Goal: Transaction & Acquisition: Purchase product/service

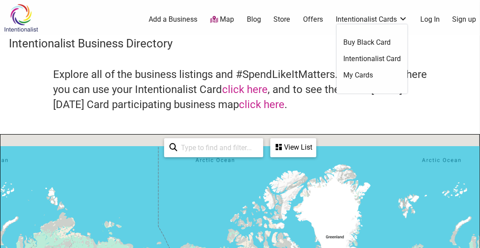
click at [386, 20] on link "Intentionalist Cards" at bounding box center [372, 20] width 72 height 10
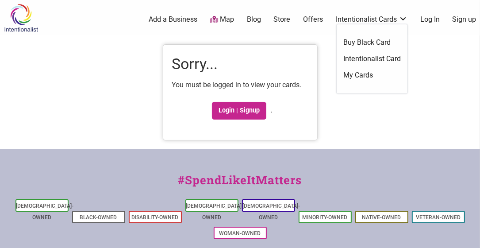
click at [372, 19] on link "Intentionalist Cards" at bounding box center [372, 20] width 72 height 10
click at [374, 58] on div "Intentionalist Spend like it matters 0 Add a Business Map Blog Store Offers Int…" at bounding box center [240, 193] width 480 height 387
click at [367, 57] on link "Intentionalist Card" at bounding box center [371, 59] width 57 height 10
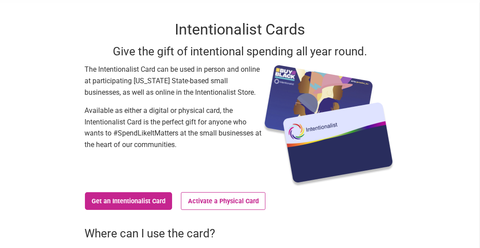
scroll to position [44, 0]
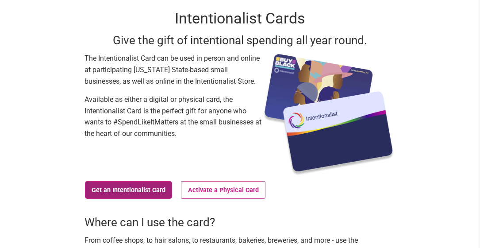
click at [120, 187] on link "Get an Intentionalist Card" at bounding box center [129, 190] width 88 height 18
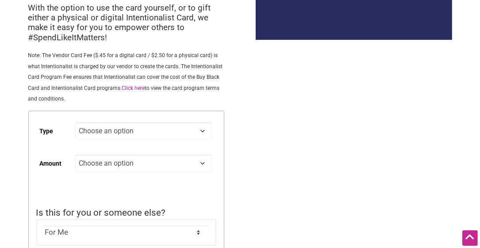
scroll to position [177, 0]
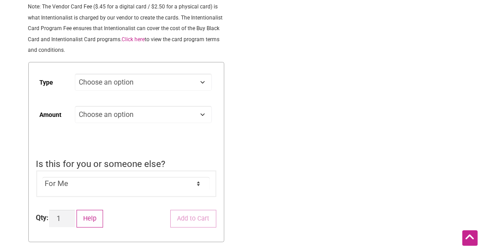
click at [201, 84] on select "Choose an option Digital Physical" at bounding box center [143, 81] width 137 height 17
click at [75, 74] on select "Choose an option Digital Physical" at bounding box center [143, 81] width 137 height 17
select select "Digital"
click at [142, 117] on select "Choose an option Custom 25 50 100 150 200 250 500" at bounding box center [143, 114] width 137 height 17
select select "Custom"
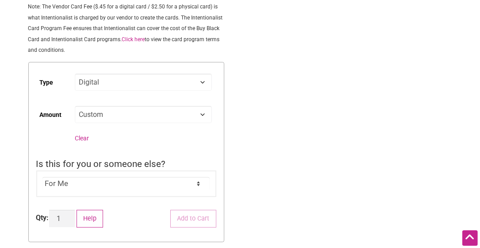
click at [75, 106] on select "Choose an option Custom 25 50 100 150 200 250 500" at bounding box center [143, 114] width 137 height 17
select select "Digital"
select select "Custom"
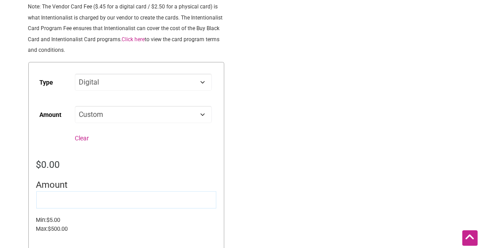
click at [80, 199] on input "Amount" at bounding box center [126, 199] width 180 height 17
type input "30"
click at [115, 160] on div "$ 0.00" at bounding box center [126, 164] width 180 height 14
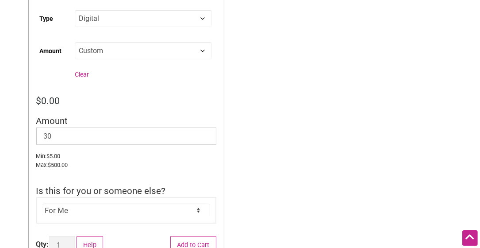
scroll to position [265, 0]
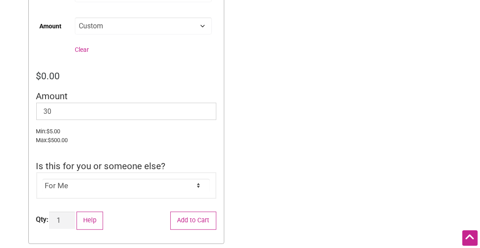
click at [114, 186] on select "For Me For Someone Else" at bounding box center [125, 185] width 167 height 13
select select "For Someone Else"
click at [42, 179] on select "For Me For Someone Else" at bounding box center [125, 185] width 167 height 13
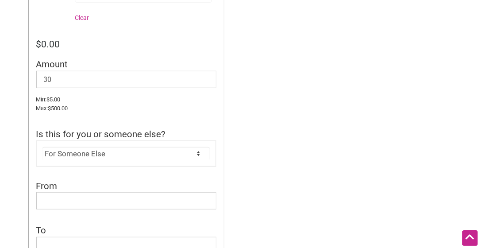
scroll to position [309, 0]
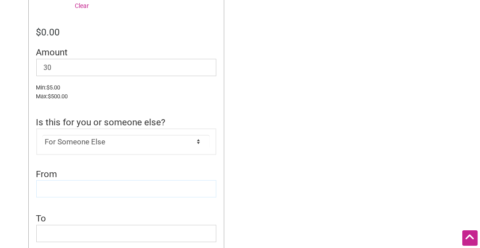
click at [106, 189] on input "From" at bounding box center [126, 188] width 180 height 17
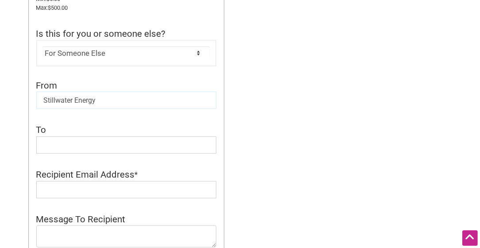
type input "Stillwater Energy"
click at [174, 141] on input "To" at bounding box center [126, 144] width 180 height 17
type input "[PERSON_NAME]"
click at [138, 182] on input "Recipient Email Address" at bounding box center [126, 189] width 180 height 17
paste input "[PERSON_NAME][EMAIL_ADDRESS][PERSON_NAME][DOMAIN_NAME]"
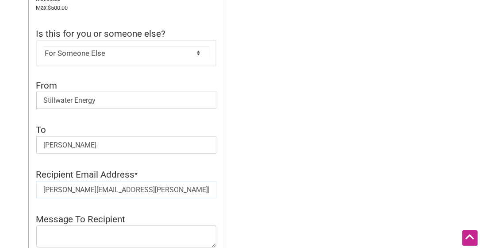
drag, startPoint x: 45, startPoint y: 191, endPoint x: 46, endPoint y: 152, distance: 38.9
click at [46, 191] on input "[PERSON_NAME][EMAIL_ADDRESS][PERSON_NAME][DOMAIN_NAME]" at bounding box center [126, 189] width 180 height 17
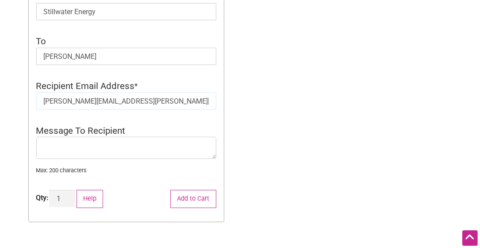
type input "[PERSON_NAME][EMAIL_ADDRESS][PERSON_NAME][DOMAIN_NAME]"
click at [78, 152] on textarea "Message To Recipient" at bounding box center [126, 148] width 180 height 22
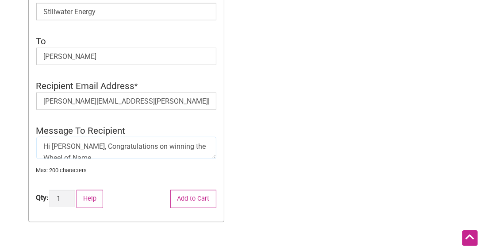
scroll to position [3, 0]
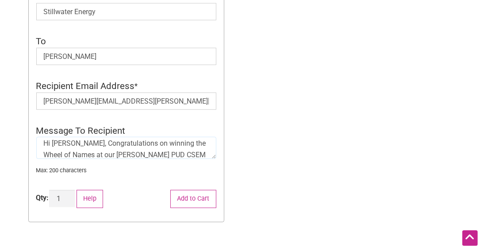
click at [175, 154] on textarea "Hi Ryan, Congratulations on winning the Wheel of Names at our Clark PUD CSEM wo…" at bounding box center [126, 148] width 180 height 22
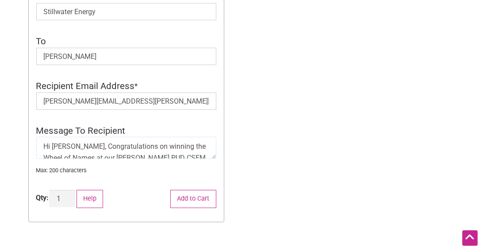
drag, startPoint x: 200, startPoint y: 153, endPoint x: 35, endPoint y: 141, distance: 165.4
type textarea "Hi [PERSON_NAME], Congratulations on winning the Wheel of Names at our [PERSON_…"
click at [208, 204] on button "Add to Cart" at bounding box center [193, 199] width 46 height 18
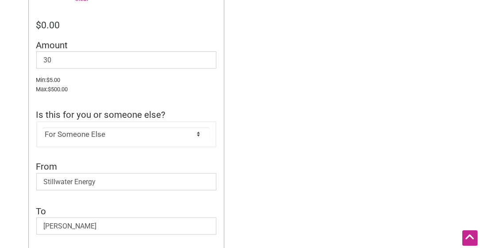
scroll to position [486, 0]
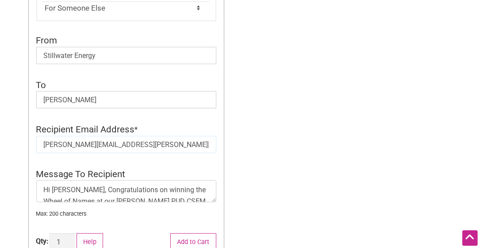
click at [62, 142] on input "[PERSON_NAME][EMAIL_ADDRESS][PERSON_NAME][DOMAIN_NAME]" at bounding box center [126, 144] width 180 height 17
click at [374, 128] on div "Intentionalist Spend like it matters 0 Add a Business Map Blog Store Offers Int…" at bounding box center [240, 27] width 480 height 1026
drag, startPoint x: 123, startPoint y: 143, endPoint x: 1, endPoint y: 137, distance: 122.7
click at [1, 137] on div "Intentionalist Spend like it matters 0 Add a Business Map Blog Store Offers Int…" at bounding box center [240, 27] width 480 height 1026
paste input "[PERSON_NAME][EMAIL_ADDRESS][PERSON_NAME][DOMAIN_NAME]"
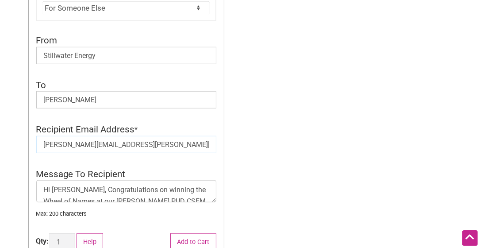
type input "[PERSON_NAME][EMAIL_ADDRESS][PERSON_NAME][DOMAIN_NAME]"
click at [298, 116] on div "Intentionalist Spend like it matters 0 Add a Business Map Blog Store Offers Int…" at bounding box center [240, 27] width 480 height 1026
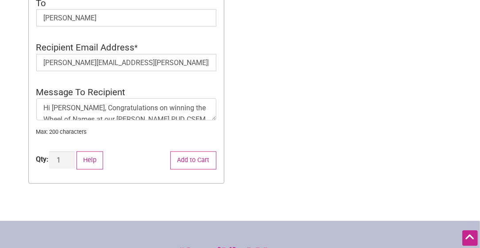
scroll to position [619, 0]
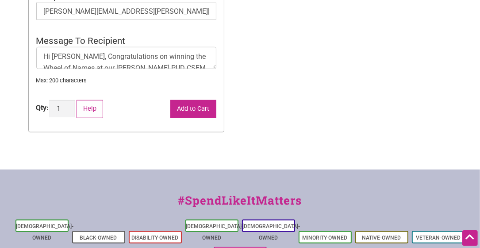
click at [197, 108] on button "Add to Cart" at bounding box center [193, 109] width 46 height 18
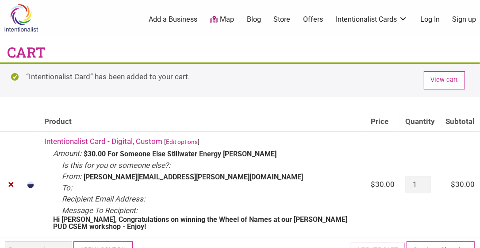
scroll to position [44, 0]
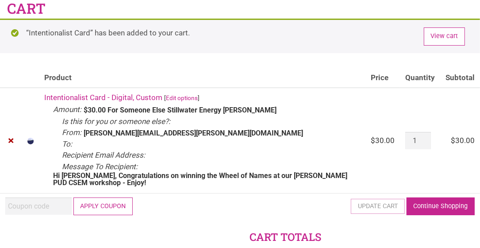
click at [431, 203] on link "Continue Shopping" at bounding box center [440, 206] width 68 height 18
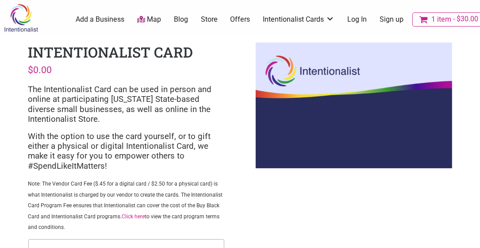
scroll to position [132, 0]
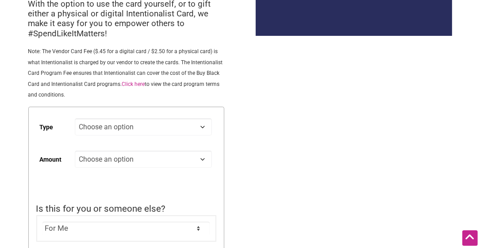
click at [126, 133] on select "Choose an option Digital Physical" at bounding box center [143, 126] width 137 height 17
click at [75, 118] on select "Choose an option Digital Physical" at bounding box center [143, 126] width 137 height 17
select select "Digital"
drag, startPoint x: 117, startPoint y: 160, endPoint x: 117, endPoint y: 167, distance: 7.1
click at [117, 160] on select "Choose an option Custom 25 50 100 150 200 250 500" at bounding box center [143, 158] width 137 height 17
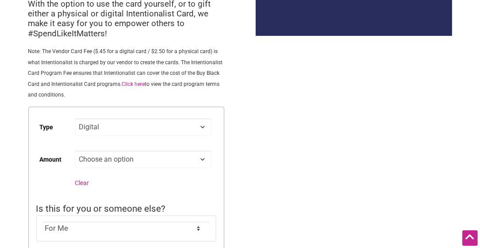
select select "Custom"
click at [75, 150] on select "Choose an option Custom 25 50 100 150 200 250 500" at bounding box center [143, 158] width 137 height 17
select select "Digital"
select select "Custom"
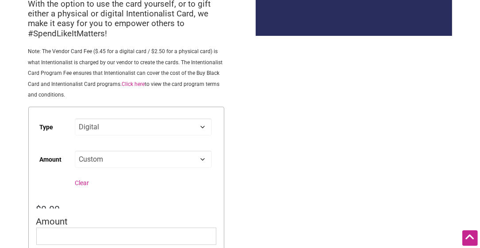
click at [111, 186] on td "Choose an option Custom 25 50 100 150 200 250 500 Clear" at bounding box center [145, 171] width 141 height 48
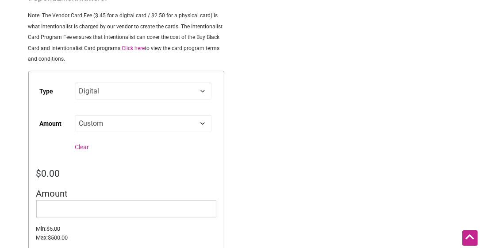
scroll to position [221, 0]
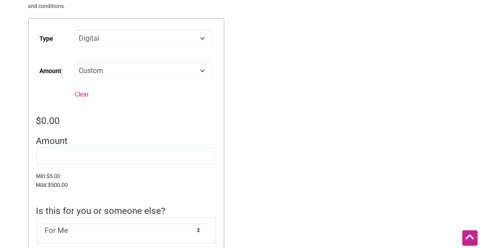
click at [78, 156] on input "Amount" at bounding box center [126, 155] width 180 height 17
type input "30"
click at [99, 186] on small "Max: $ 500.00" at bounding box center [126, 184] width 180 height 9
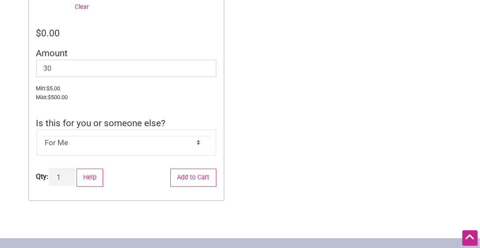
scroll to position [309, 0]
click at [172, 138] on select "For Me For Someone Else" at bounding box center [125, 141] width 167 height 13
select select "For Someone Else"
click at [42, 135] on select "For Me For Someone Else" at bounding box center [125, 141] width 167 height 13
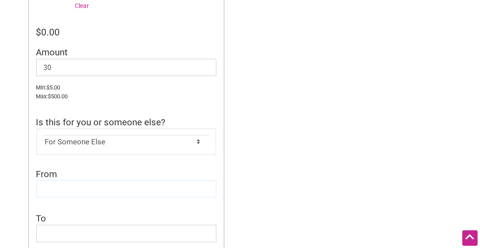
click at [102, 186] on input "From" at bounding box center [126, 188] width 180 height 17
type input "Stillwater Energy"
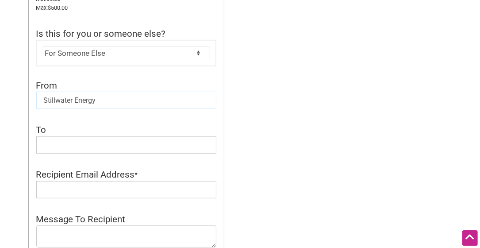
scroll to position [486, 0]
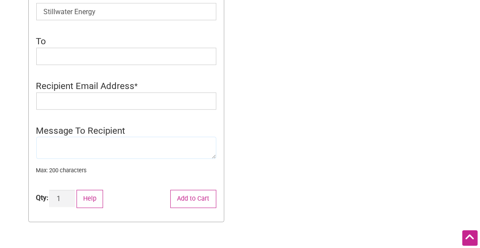
click at [108, 151] on textarea "Message To Recipient" at bounding box center [126, 148] width 180 height 22
click at [115, 138] on textarea "Message To Recipient" at bounding box center [126, 148] width 180 height 22
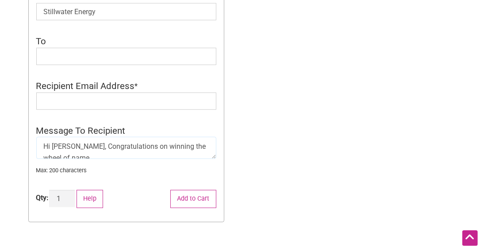
scroll to position [3, 0]
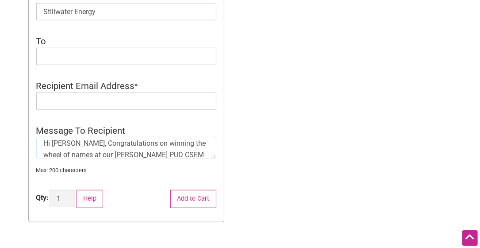
type textarea "Hi [PERSON_NAME], Congratulations on winning the wheel of names at our [PERSON_…"
click at [94, 97] on input "Recipient Email Address" at bounding box center [126, 100] width 180 height 17
paste input "[PERSON_NAME][EMAIL_ADDRESS][PERSON_NAME][DOMAIN_NAME]"
type input "[PERSON_NAME][EMAIL_ADDRESS][PERSON_NAME][DOMAIN_NAME]"
click at [97, 62] on input "To" at bounding box center [126, 56] width 180 height 17
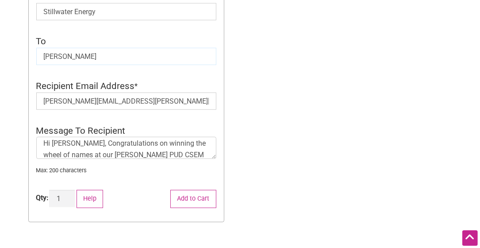
type input "Wyatt Jones"
click at [280, 172] on div "Intentionalist Spend like it matters 1 Add a Business Map Blog Store Offers Int…" at bounding box center [240, 5] width 480 height 983
click at [182, 200] on button "Add to Cart" at bounding box center [193, 199] width 46 height 18
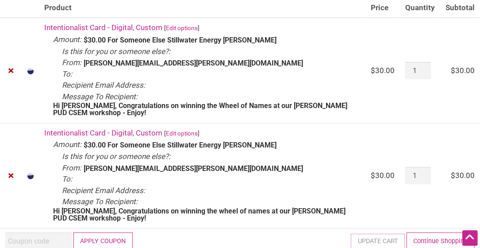
scroll to position [132, 0]
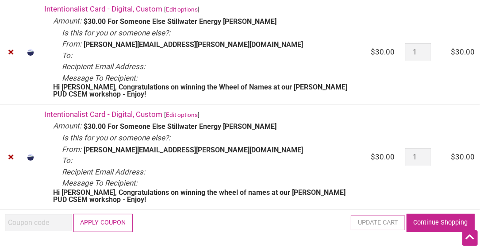
click at [438, 220] on link "Continue Shopping" at bounding box center [440, 223] width 68 height 18
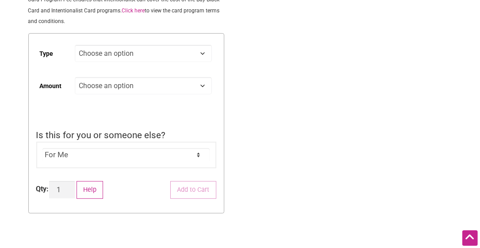
scroll to position [221, 0]
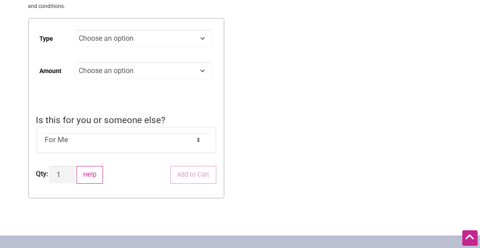
click at [202, 39] on select "Choose an option Digital Physical" at bounding box center [143, 38] width 137 height 17
click at [75, 30] on select "Choose an option Digital Physical" at bounding box center [143, 38] width 137 height 17
select select "Digital"
click at [197, 70] on select "Choose an option Custom 25 50 100 150 200 250 500" at bounding box center [143, 70] width 137 height 17
select select "Custom"
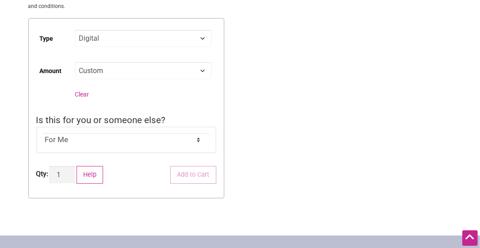
click at [75, 62] on select "Choose an option Custom 25 50 100 150 200 250 500" at bounding box center [143, 70] width 137 height 17
select select "Digital"
select select "Custom"
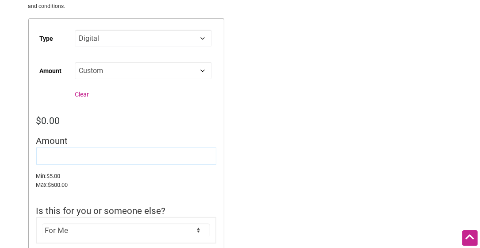
click at [87, 149] on input "Amount" at bounding box center [126, 155] width 180 height 17
type input "20"
click at [275, 142] on div "Intentionalist Spend like it matters 2 Add a Business Map Blog Store Offers Int…" at bounding box center [240, 171] width 480 height 784
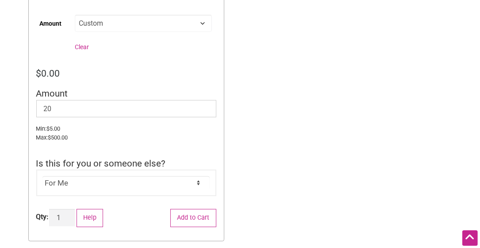
scroll to position [354, 0]
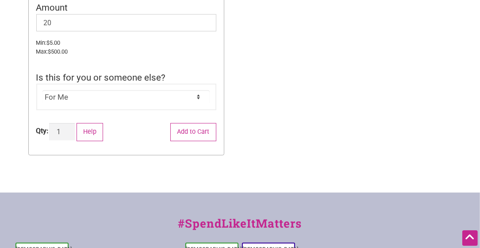
click at [69, 100] on select "For Me For Someone Else" at bounding box center [125, 96] width 167 height 13
select select "For Someone Else"
click at [42, 91] on select "For Me For Someone Else" at bounding box center [125, 96] width 167 height 13
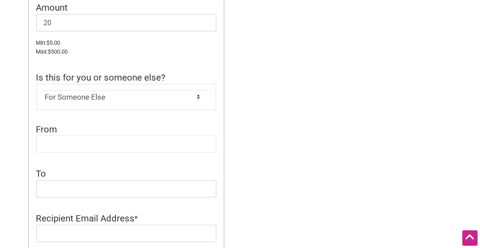
click at [57, 142] on input "From" at bounding box center [126, 143] width 180 height 17
type input "Stillwater Energy"
drag, startPoint x: 82, startPoint y: 190, endPoint x: 77, endPoint y: 191, distance: 5.2
click at [82, 190] on input "To" at bounding box center [126, 188] width 180 height 17
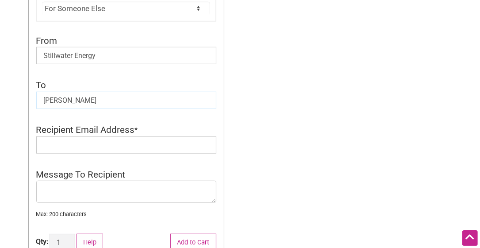
type input "Daniel Timmons"
click at [77, 189] on textarea "Message To Recipient" at bounding box center [126, 191] width 180 height 22
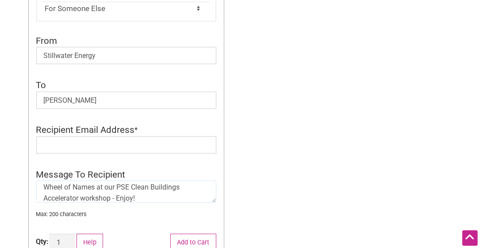
scroll to position [19, 0]
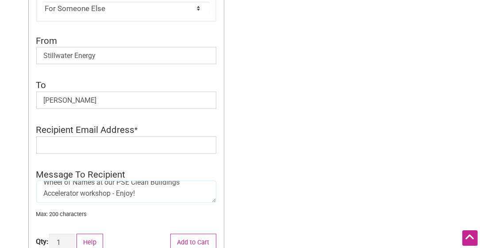
type textarea "Hi [PERSON_NAME], Congratulations on winning the Wheel of Names at our PSE Clea…"
click at [96, 147] on input "Recipient Email Address" at bounding box center [126, 144] width 180 height 17
paste input "[PERSON_NAME][EMAIL_ADDRESS][PERSON_NAME][DOMAIN_NAME]"
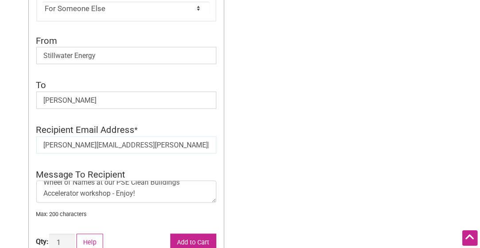
type input "[PERSON_NAME][EMAIL_ADDRESS][PERSON_NAME][DOMAIN_NAME]"
click at [193, 237] on button "Add to Cart" at bounding box center [193, 242] width 46 height 18
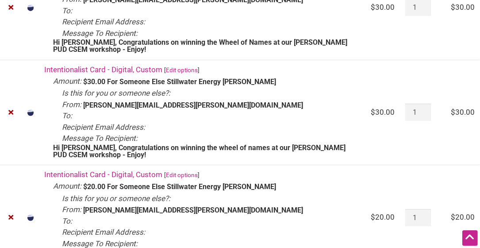
scroll to position [265, 0]
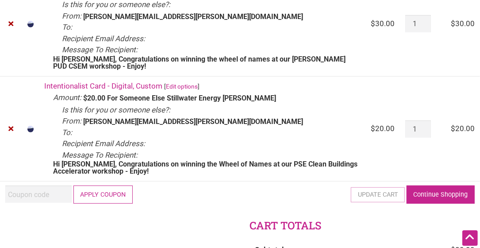
click at [444, 193] on link "Continue Shopping" at bounding box center [440, 194] width 68 height 18
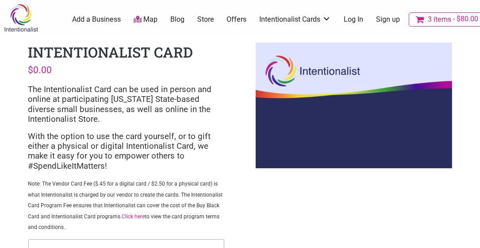
scroll to position [132, 0]
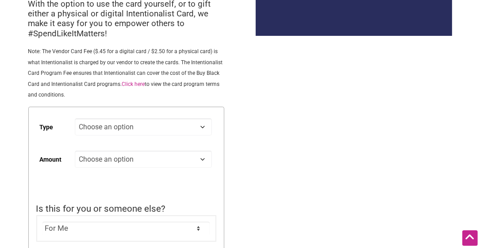
click at [202, 128] on select "Choose an option Digital Physical" at bounding box center [143, 126] width 137 height 17
click at [75, 118] on select "Choose an option Digital Physical" at bounding box center [143, 126] width 137 height 17
select select "Digital"
drag, startPoint x: 174, startPoint y: 157, endPoint x: 161, endPoint y: 161, distance: 13.0
click at [174, 157] on select "Choose an option Custom 25 50 100 150 200 250 500" at bounding box center [143, 158] width 137 height 17
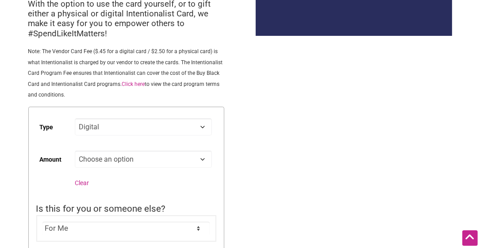
select select "Custom"
click at [75, 150] on select "Choose an option Custom 25 50 100 150 200 250 500" at bounding box center [143, 158] width 137 height 17
select select "Digital"
select select "Custom"
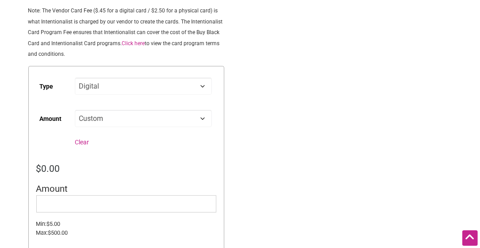
scroll to position [265, 0]
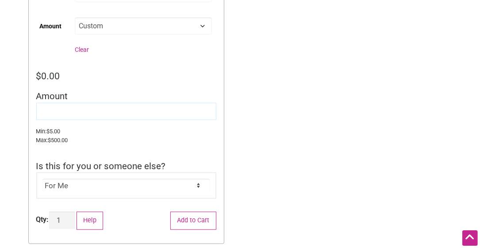
click at [54, 111] on input "Amount" at bounding box center [126, 111] width 180 height 17
type input "20"
click at [335, 145] on div "Intentionalist Spend like it matters 3 Add a Business Map Blog Store Offers Int…" at bounding box center [240, 127] width 480 height 784
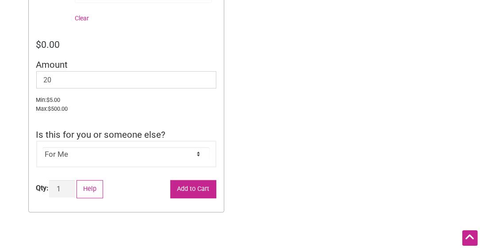
scroll to position [309, 0]
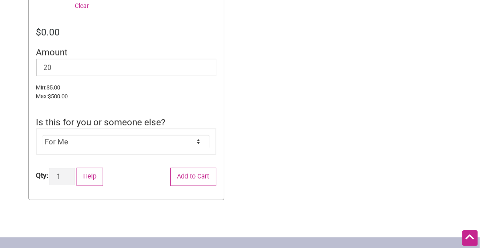
click at [205, 140] on select "For Me For Someone Else" at bounding box center [125, 141] width 167 height 13
select select "For Someone Else"
click at [42, 135] on select "For Me For Someone Else" at bounding box center [125, 141] width 167 height 13
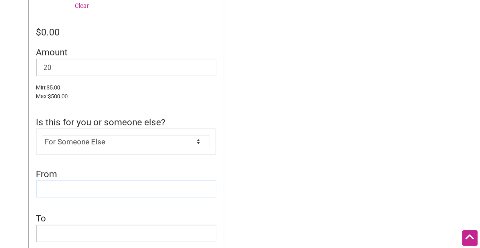
click at [129, 186] on input "From" at bounding box center [126, 188] width 180 height 17
type input "Stillwater Energy"
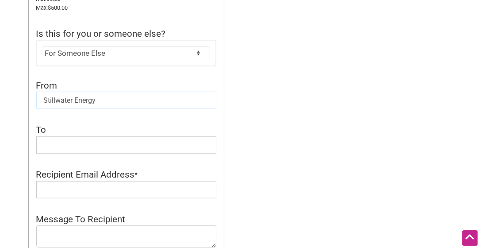
scroll to position [398, 0]
drag, startPoint x: 112, startPoint y: 138, endPoint x: 116, endPoint y: 140, distance: 4.6
click at [112, 138] on input "To" at bounding box center [126, 144] width 180 height 17
type input "[PERSON_NAME]"
click at [156, 138] on input "[PERSON_NAME]" at bounding box center [126, 144] width 180 height 17
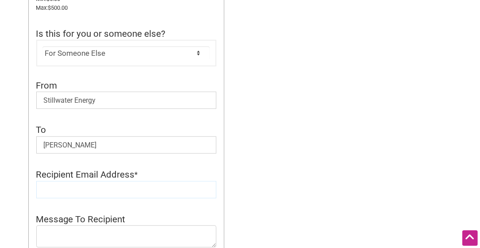
click at [125, 193] on input "Recipient Email Address" at bounding box center [126, 189] width 180 height 17
paste input "[PERSON_NAME][DOMAIN_NAME][EMAIL_ADDRESS][DOMAIN_NAME]"
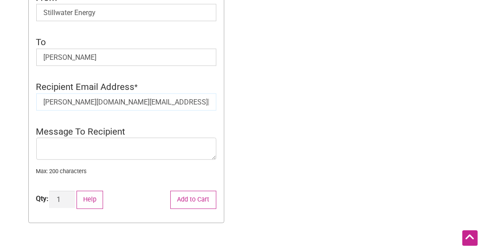
scroll to position [486, 0]
type input "[PERSON_NAME][DOMAIN_NAME][EMAIL_ADDRESS][DOMAIN_NAME]"
click at [57, 179] on li "Message To Recipient * Max: 200 characters" at bounding box center [126, 153] width 180 height 58
click at [51, 138] on textarea "Message To Recipient" at bounding box center [126, 148] width 180 height 22
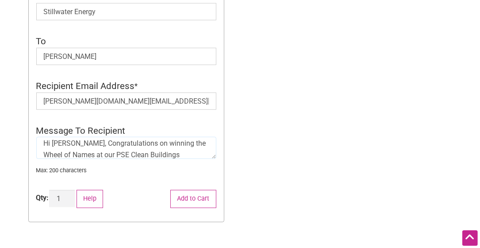
scroll to position [15, 0]
click at [88, 157] on textarea "Hi Matt, Congratulations on winning the Wheel of Names at our PSE Clean Buildin…" at bounding box center [126, 148] width 180 height 22
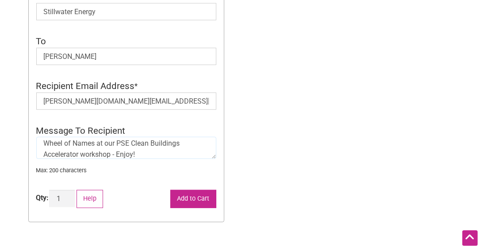
type textarea "Hi [PERSON_NAME], Congratulations on winning the Wheel of Names at our PSE Clea…"
click at [206, 199] on button "Add to Cart" at bounding box center [193, 199] width 46 height 18
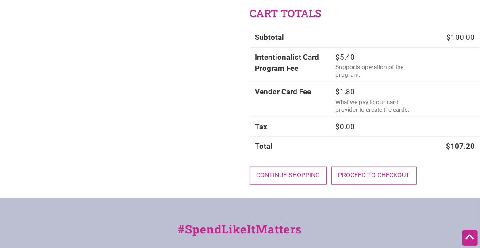
scroll to position [581, 0]
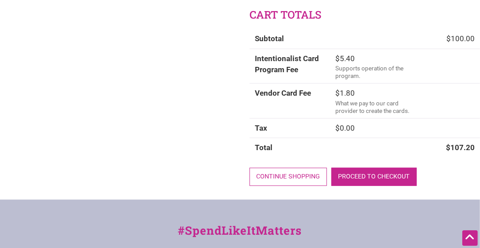
click at [354, 174] on link "Proceed to checkout" at bounding box center [373, 177] width 85 height 18
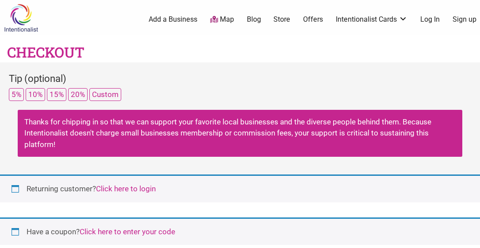
select select "WA"
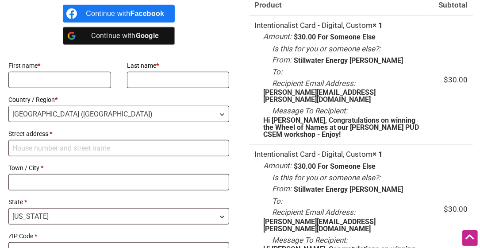
scroll to position [309, 0]
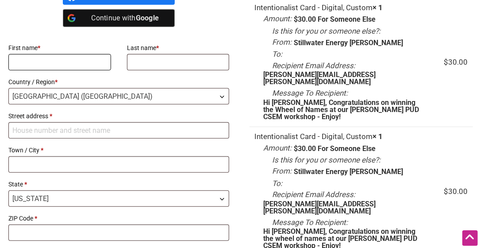
click at [49, 61] on input "First name *" at bounding box center [59, 62] width 103 height 16
click at [57, 60] on input "First name *" at bounding box center [59, 62] width 103 height 16
type input "[PERSON_NAME]"
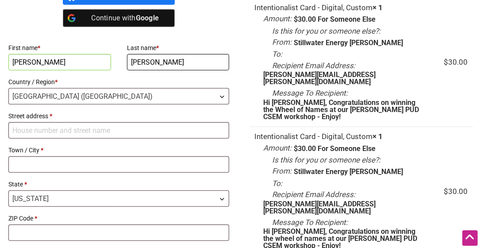
type input "[PERSON_NAME]"
click at [44, 124] on input "Street address *" at bounding box center [118, 130] width 221 height 16
click at [41, 136] on input "Street address *" at bounding box center [118, 130] width 221 height 16
type input "[STREET_ADDRESS][PERSON_NAME]"
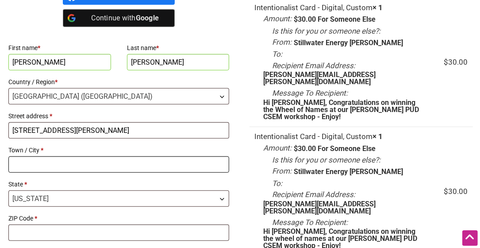
type input "Beacon"
select select "NY"
type input "12508"
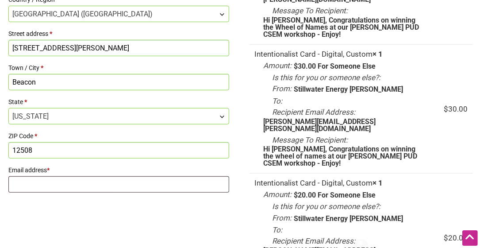
scroll to position [442, 0]
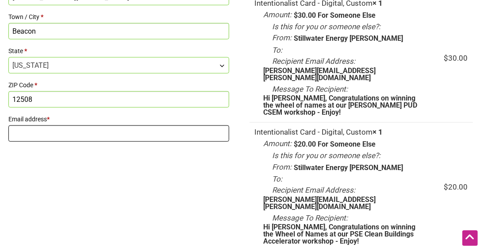
click at [46, 132] on input "Email address *" at bounding box center [118, 133] width 221 height 16
type input "[EMAIL_ADDRESS][DOMAIN_NAME]"
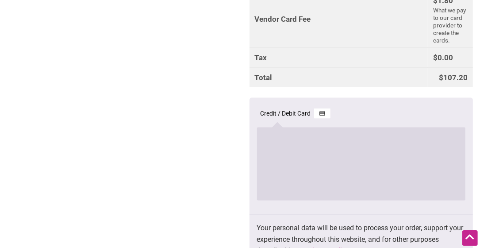
scroll to position [928, 0]
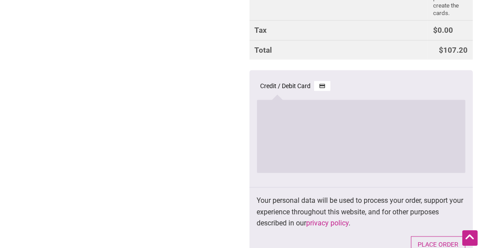
click at [425, 236] on button "Place order" at bounding box center [438, 245] width 54 height 18
